Goal: Information Seeking & Learning: Learn about a topic

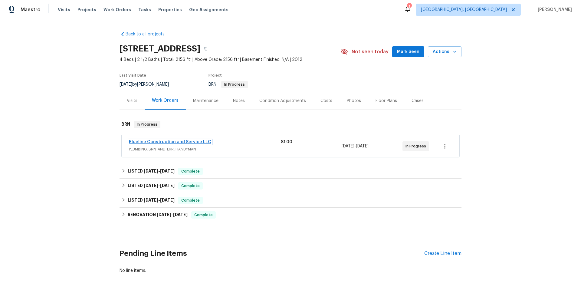
click at [175, 142] on link "Blueline Construction and Service LLC" at bounding box center [170, 142] width 82 height 4
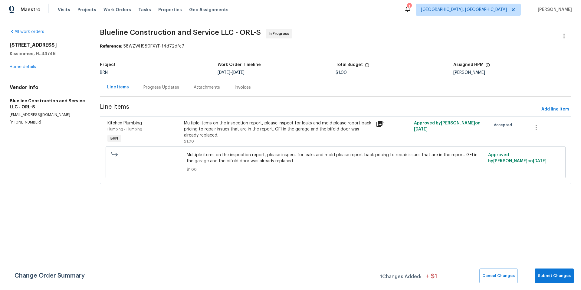
click at [378, 125] on icon at bounding box center [379, 123] width 7 height 7
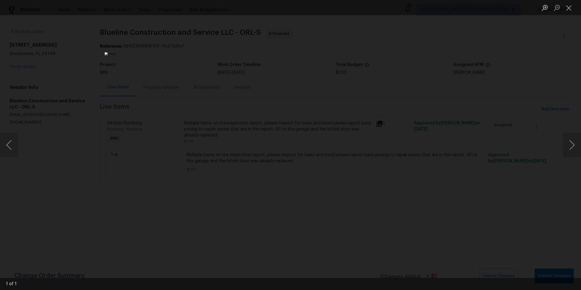
click at [470, 102] on div "Lightbox" at bounding box center [290, 145] width 581 height 290
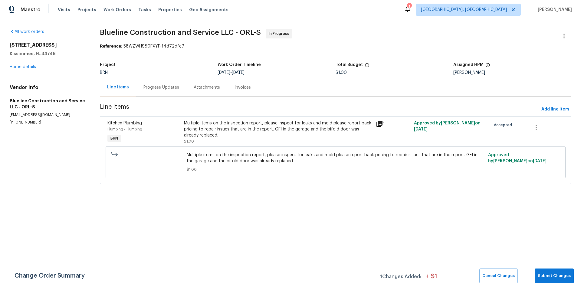
click at [163, 87] on div "Progress Updates" at bounding box center [161, 87] width 36 height 6
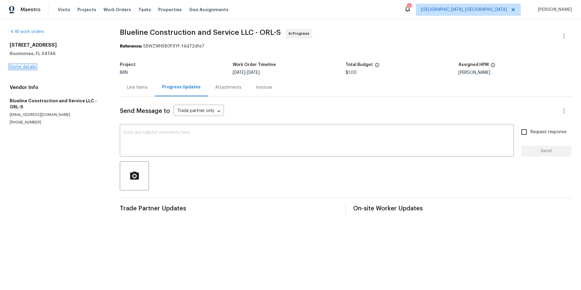
click at [29, 66] on link "Home details" at bounding box center [23, 67] width 26 height 4
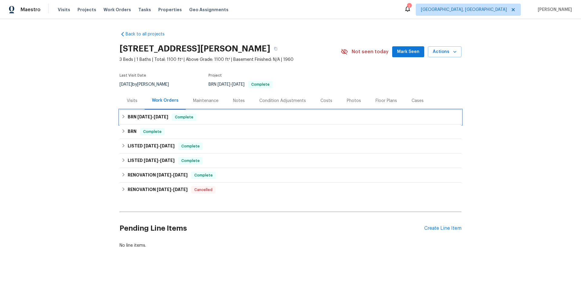
click at [210, 118] on div "BRN [DATE] - [DATE] Complete" at bounding box center [290, 116] width 338 height 7
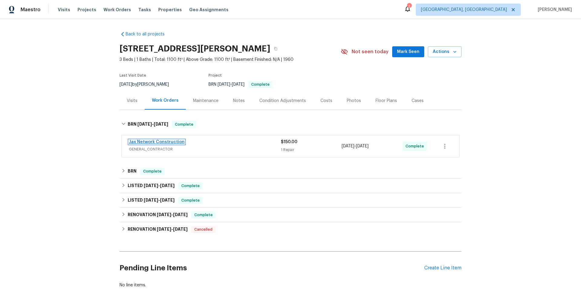
click at [163, 141] on link "Jax Network Construction" at bounding box center [157, 142] width 56 height 4
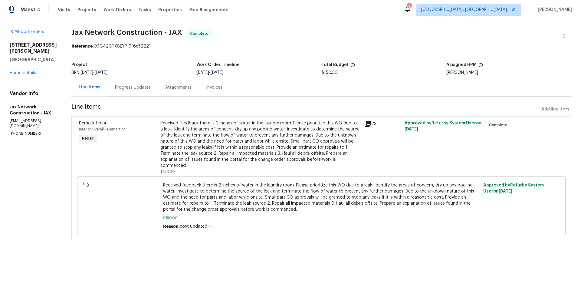
click at [135, 88] on div "Progress Updates" at bounding box center [133, 87] width 36 height 6
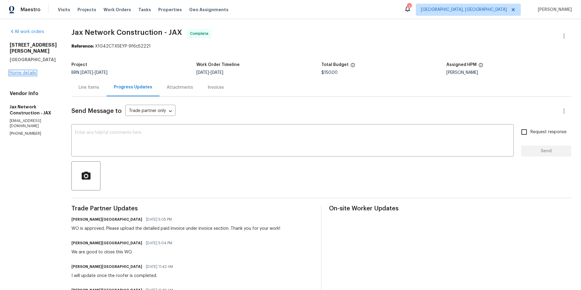
click at [25, 71] on link "Home details" at bounding box center [23, 73] width 26 height 4
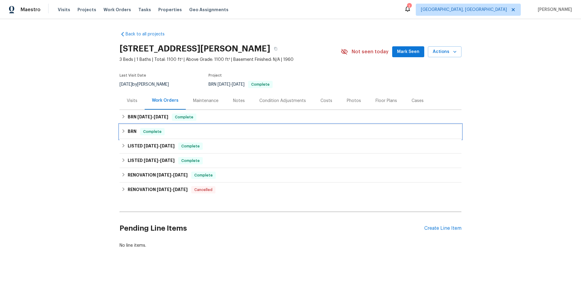
click at [210, 129] on div "BRN Complete" at bounding box center [290, 131] width 338 height 7
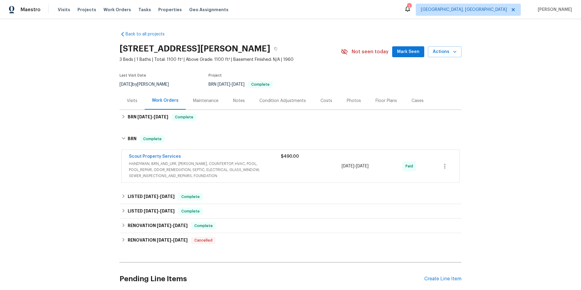
click at [207, 151] on div "Scout Property Services HANDYMAN, BRN_AND_LRR, [PERSON_NAME], COUNTERTOP, HVAC,…" at bounding box center [290, 166] width 337 height 33
click at [162, 155] on link "Scout Property Services" at bounding box center [155, 156] width 52 height 4
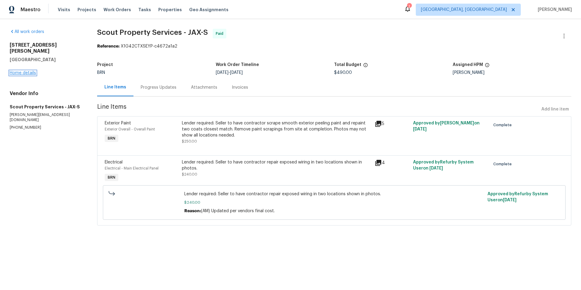
click at [32, 71] on link "Home details" at bounding box center [23, 73] width 26 height 4
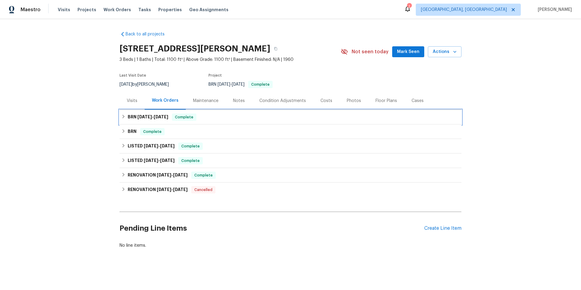
click at [203, 119] on div "BRN [DATE] - [DATE] Complete" at bounding box center [290, 116] width 338 height 7
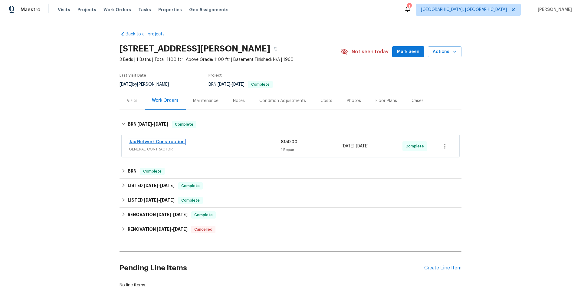
click at [171, 143] on link "Jax Network Construction" at bounding box center [157, 142] width 56 height 4
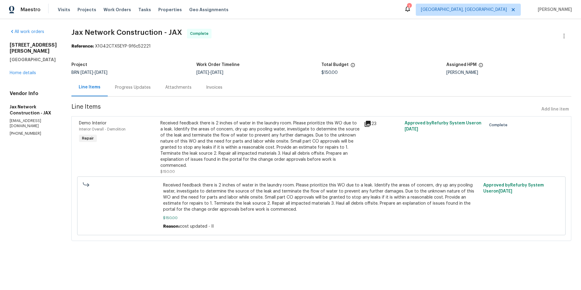
click at [133, 86] on div "Progress Updates" at bounding box center [133, 87] width 36 height 6
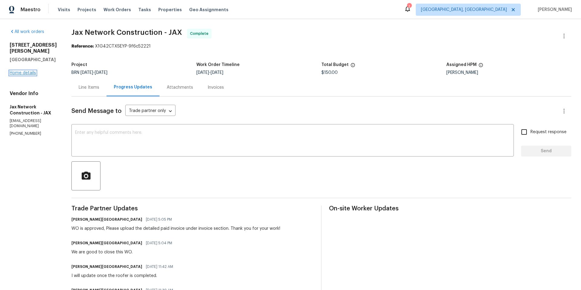
click at [29, 71] on link "Home details" at bounding box center [23, 73] width 26 height 4
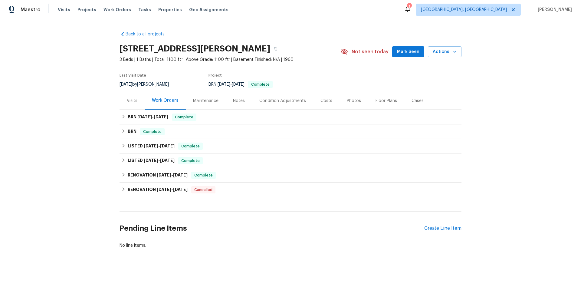
click at [236, 101] on div "Notes" at bounding box center [239, 101] width 12 height 6
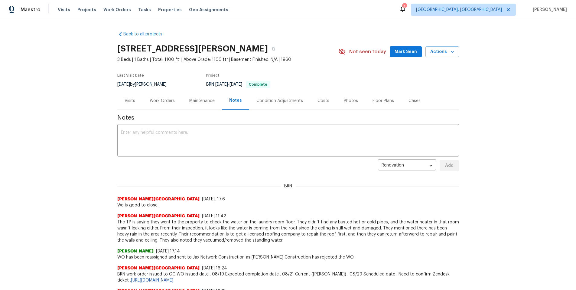
click at [165, 100] on div "Work Orders" at bounding box center [162, 101] width 25 height 6
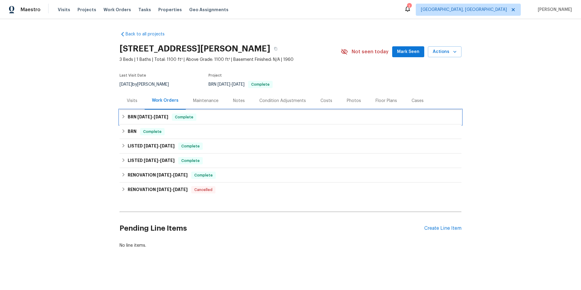
click at [166, 119] on h6 "BRN [DATE] - [DATE]" at bounding box center [148, 116] width 41 height 7
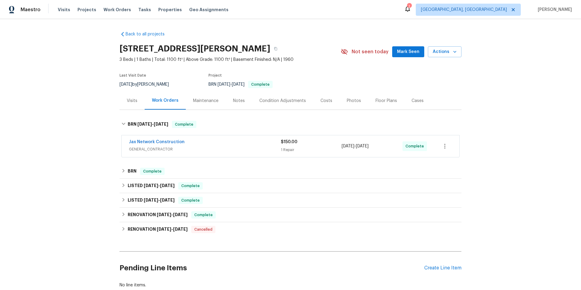
click at [184, 144] on div "Jax Network Construction" at bounding box center [205, 142] width 152 height 7
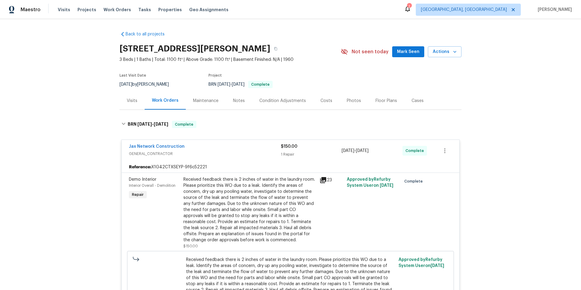
click at [320, 181] on icon at bounding box center [323, 180] width 6 height 6
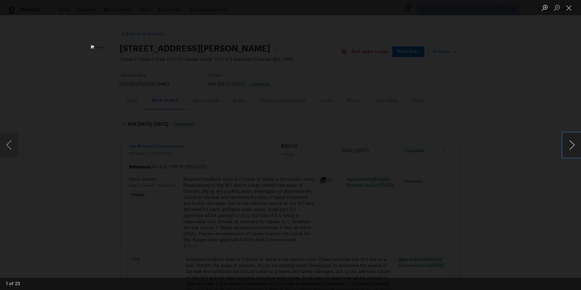
click at [569, 143] on button "Next image" at bounding box center [571, 145] width 18 height 24
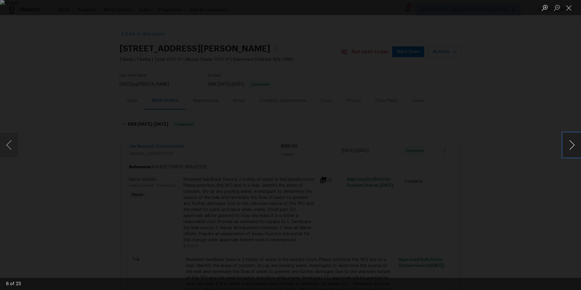
click at [569, 143] on button "Next image" at bounding box center [571, 145] width 18 height 24
click at [567, 5] on button "Close lightbox" at bounding box center [568, 7] width 12 height 11
